Goal: Task Accomplishment & Management: Manage account settings

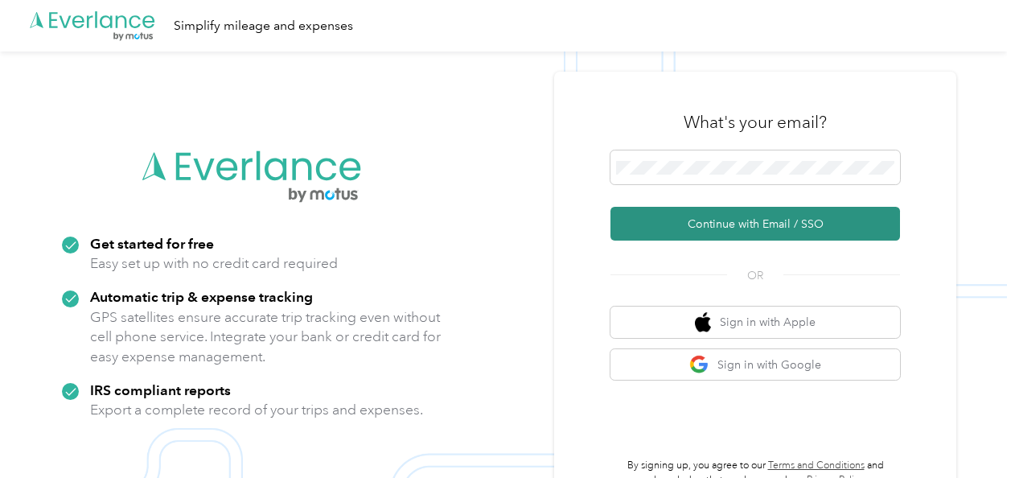
click at [703, 228] on button "Continue with Email / SSO" at bounding box center [754, 224] width 289 height 34
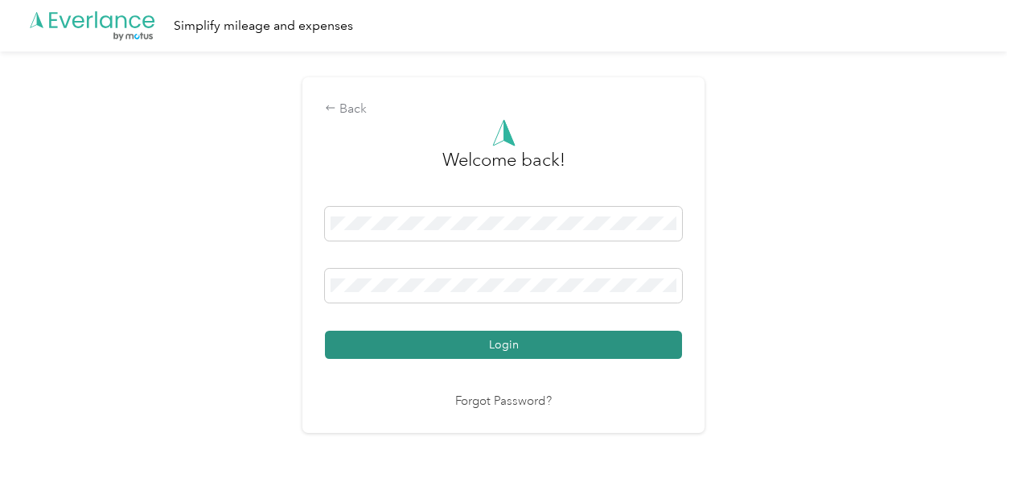
click at [593, 335] on button "Login" at bounding box center [503, 344] width 357 height 28
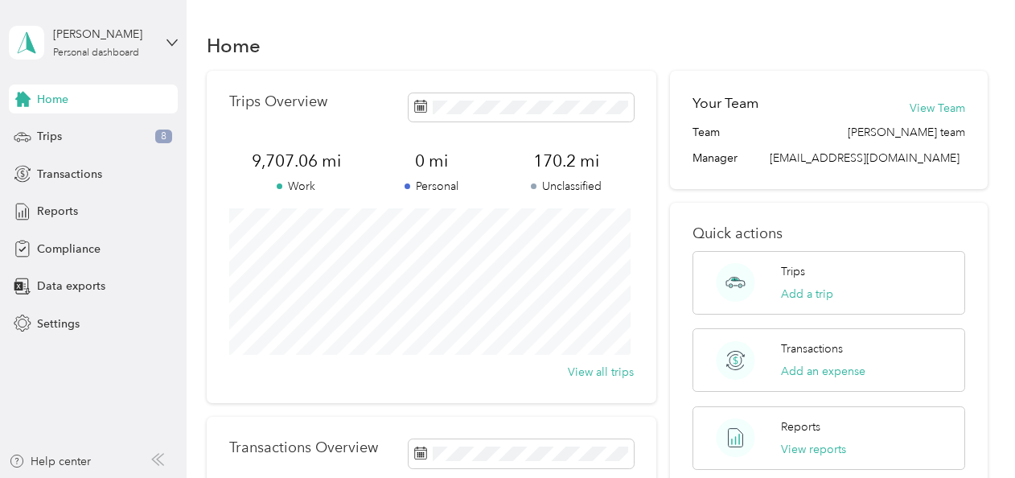
click at [646, 27] on div "Home Trips Overview 9,707.06 mi Work 0 mi Personal 170.2 mi Unclassified View a…" at bounding box center [597, 401] width 820 height 802
